Goal: Navigation & Orientation: Find specific page/section

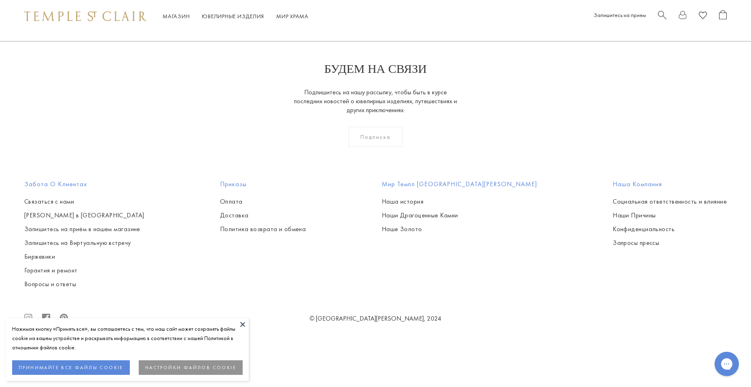
scroll to position [2604, 0]
drag, startPoint x: 242, startPoint y: 324, endPoint x: 259, endPoint y: 324, distance: 16.6
click at [242, 324] on button at bounding box center [243, 324] width 12 height 12
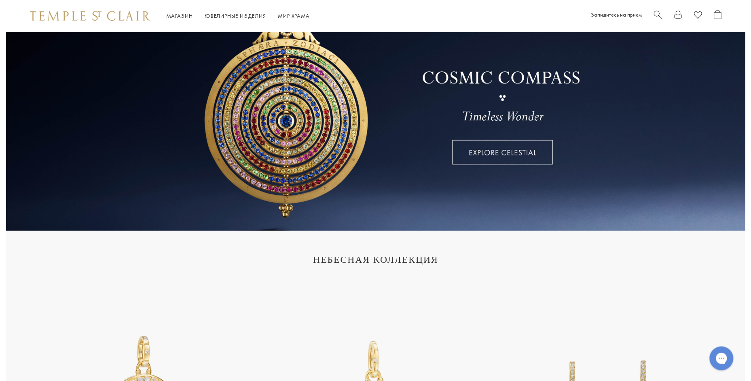
scroll to position [0, 0]
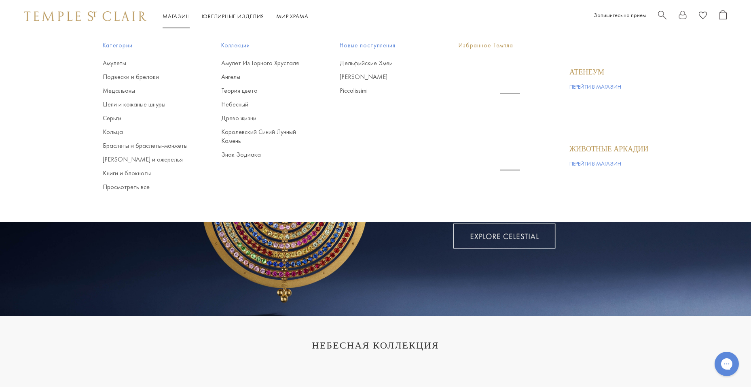
click at [176, 17] on ya-tr-span "Магазин" at bounding box center [176, 16] width 27 height 7
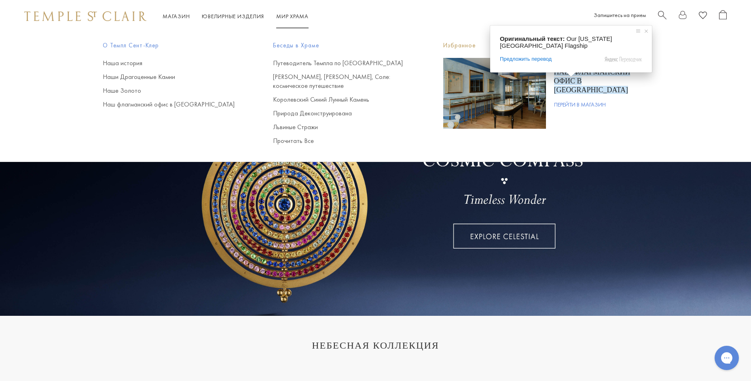
click at [600, 77] on ya-tr-span "Наш флагманский офис в [GEOGRAPHIC_DATA]" at bounding box center [592, 81] width 76 height 26
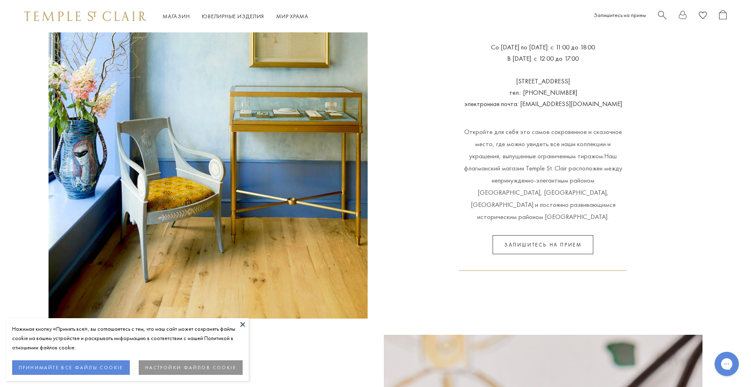
scroll to position [40, 0]
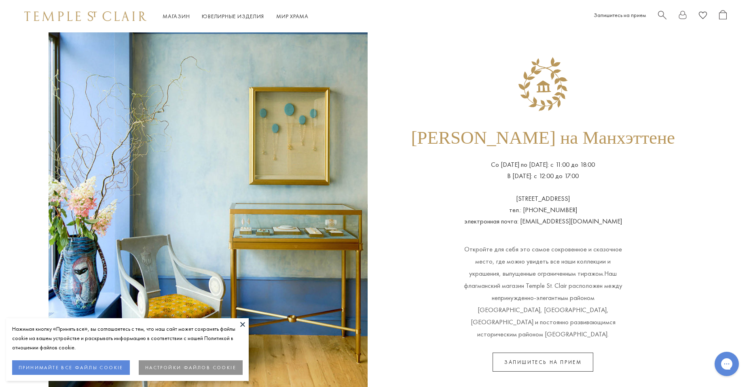
click at [552, 110] on img at bounding box center [543, 84] width 65 height 65
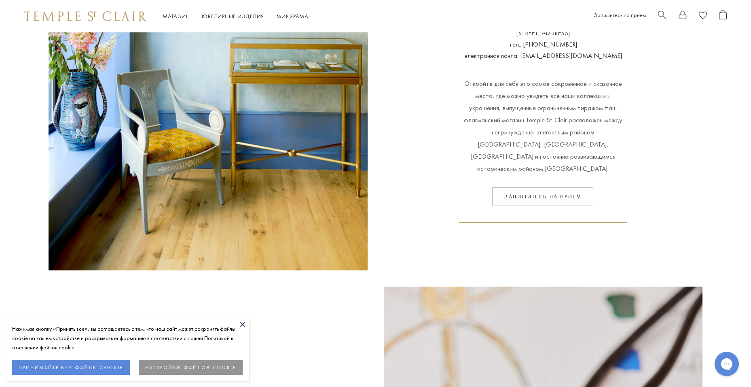
scroll to position [6, 0]
